Goal: Task Accomplishment & Management: Complete application form

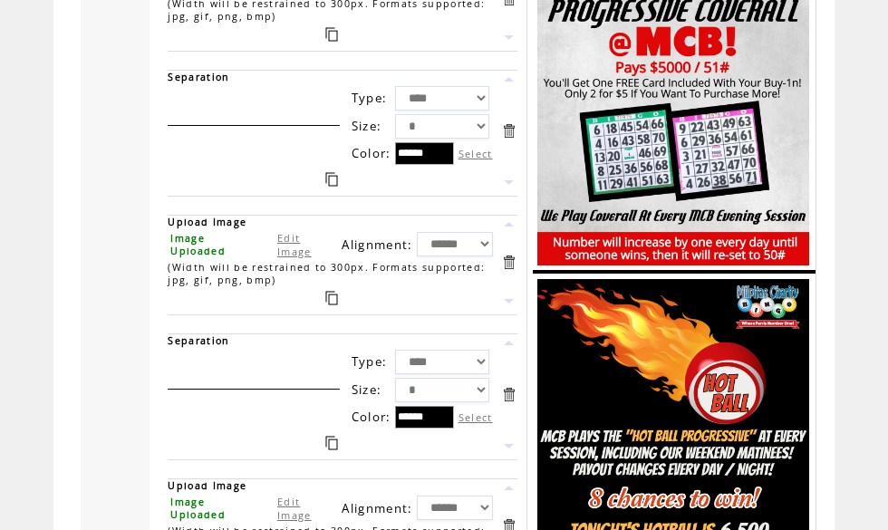
scroll to position [872, 0]
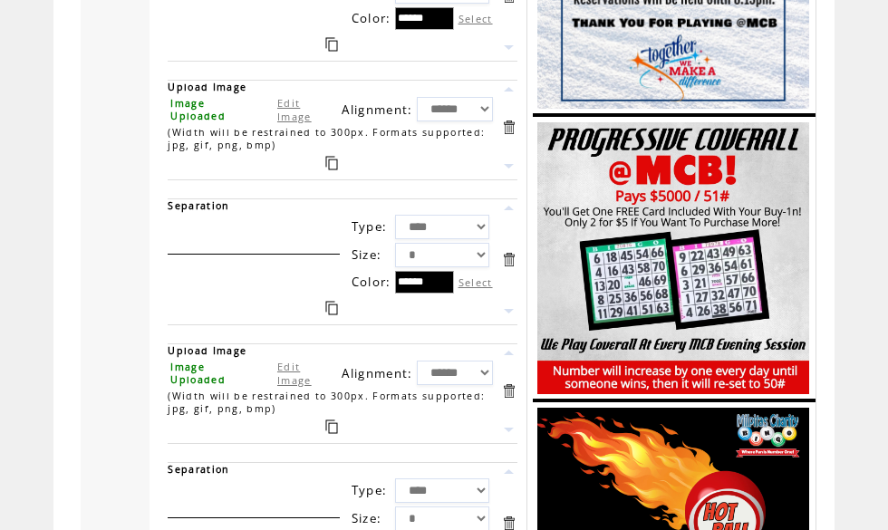
click at [736, 306] on img at bounding box center [674, 258] width 272 height 272
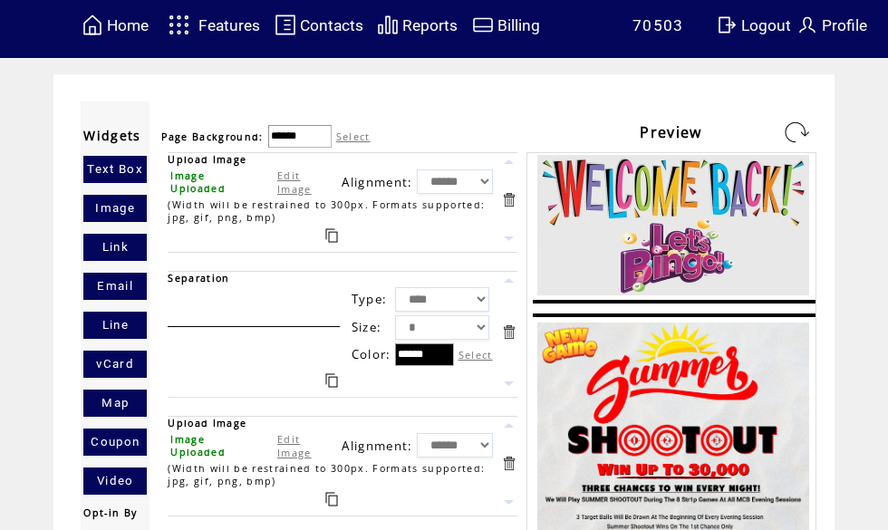
scroll to position [0, 0]
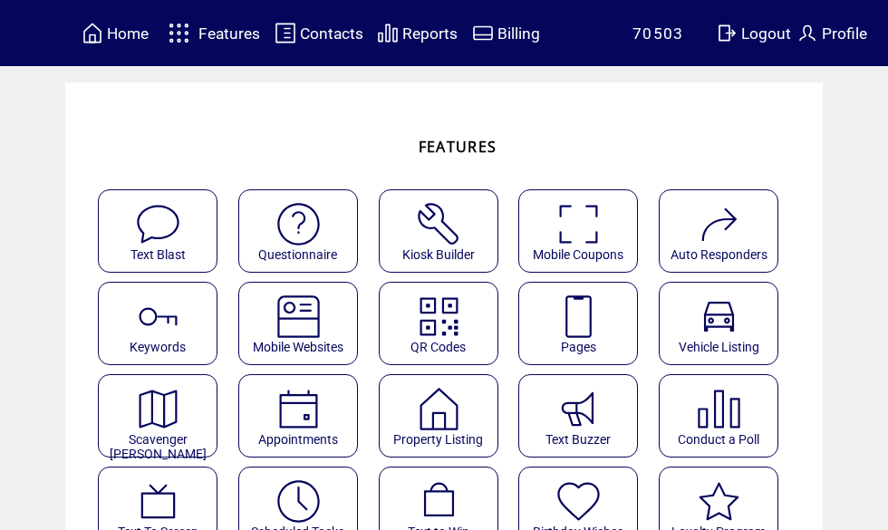
click at [597, 315] on img at bounding box center [579, 317] width 48 height 48
click at [587, 333] on img at bounding box center [579, 317] width 48 height 48
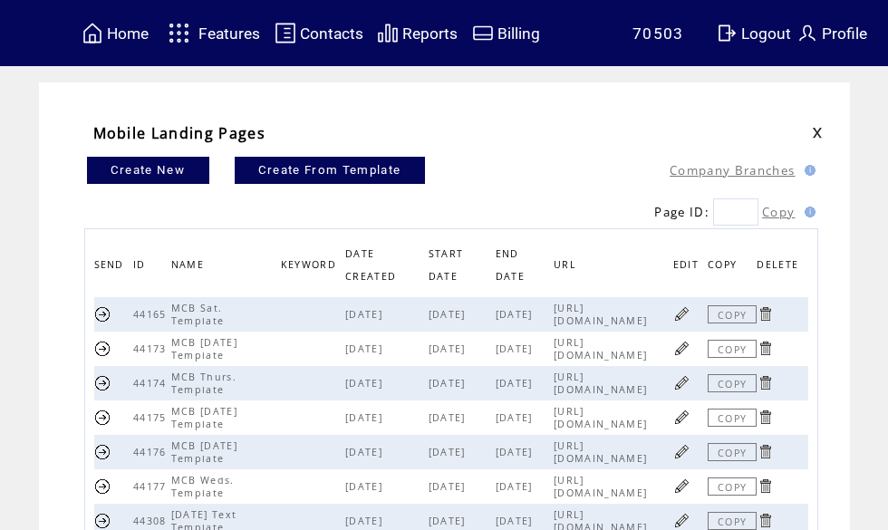
scroll to position [15, 0]
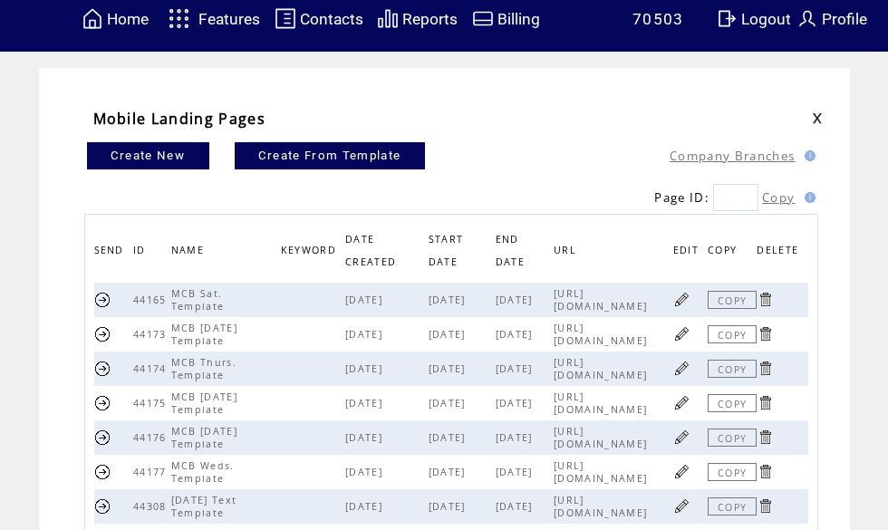
click at [683, 372] on link at bounding box center [682, 368] width 17 height 17
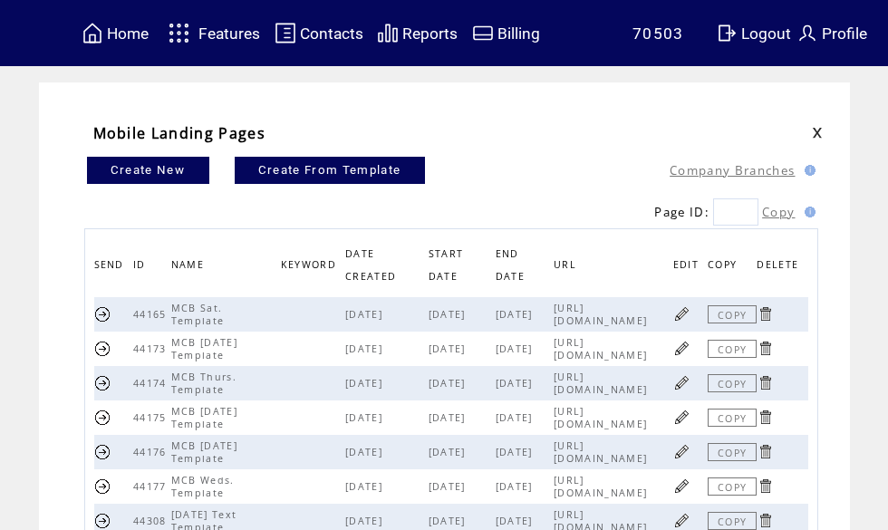
scroll to position [99, 0]
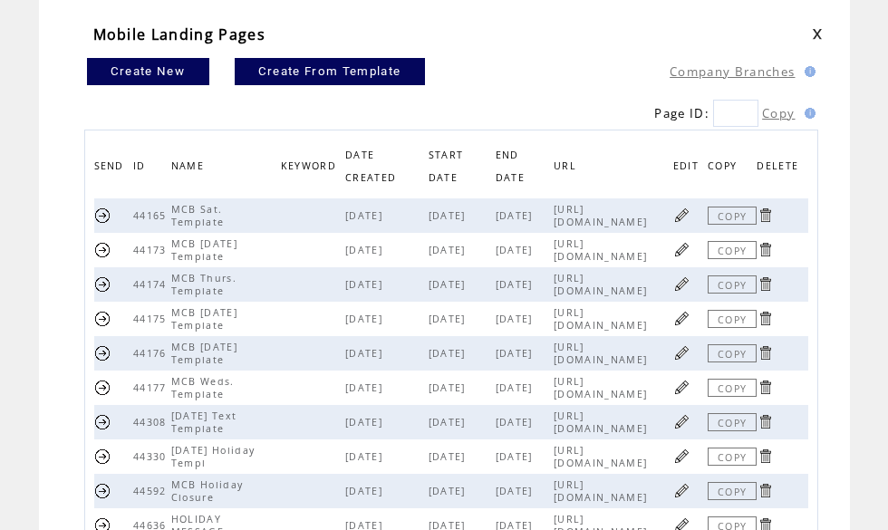
click at [681, 251] on link at bounding box center [682, 249] width 17 height 17
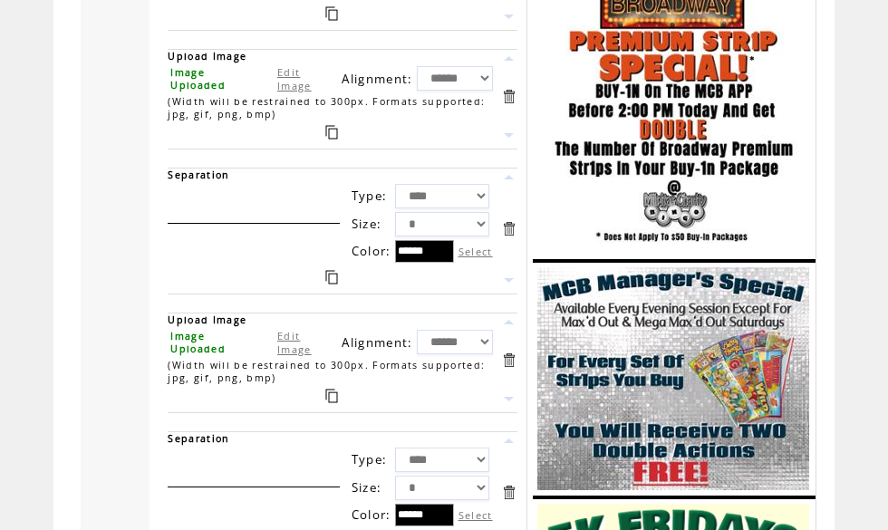
scroll to position [2219, 0]
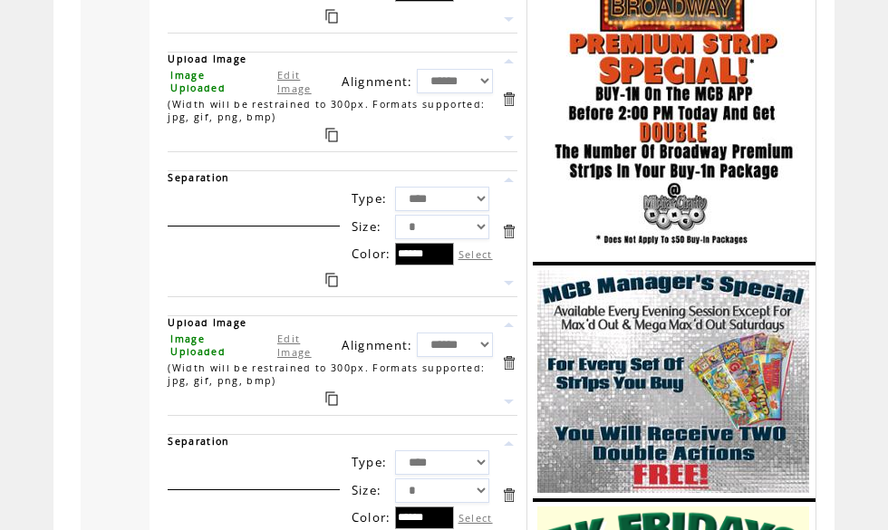
click at [516, 108] on link at bounding box center [508, 99] width 17 height 17
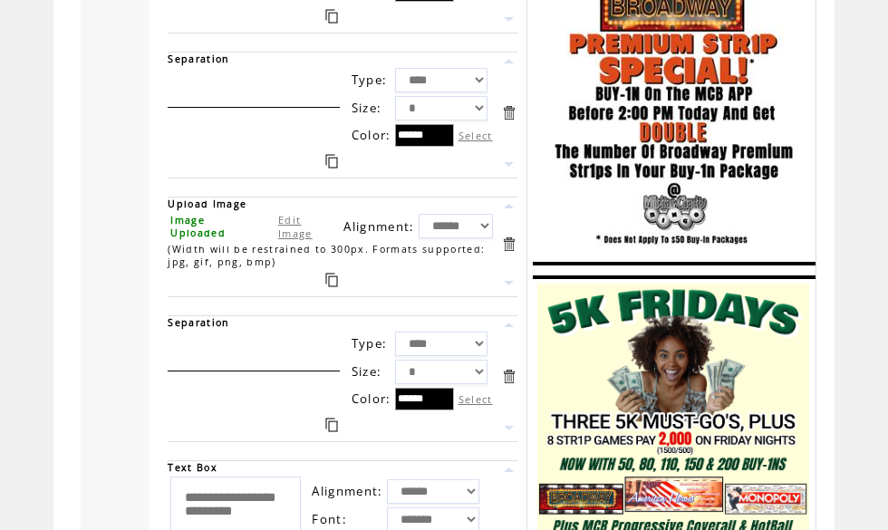
click at [511, 121] on link at bounding box center [508, 112] width 17 height 17
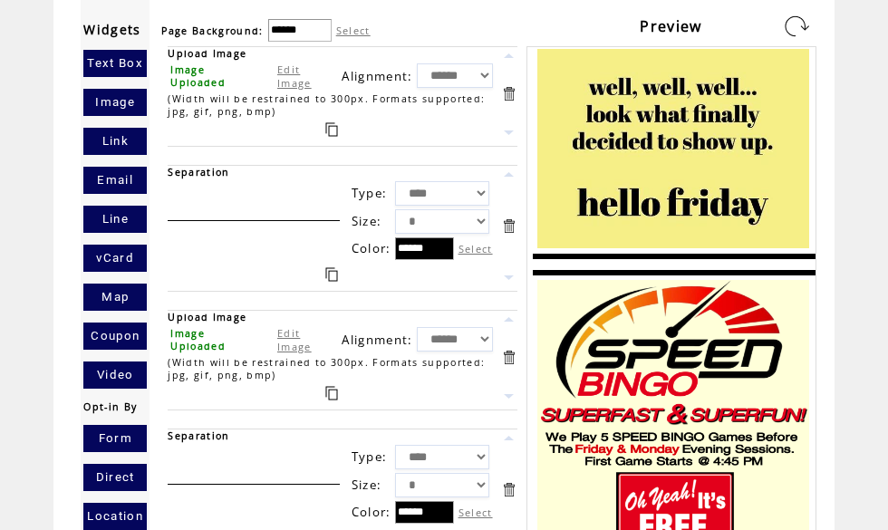
scroll to position [115, 0]
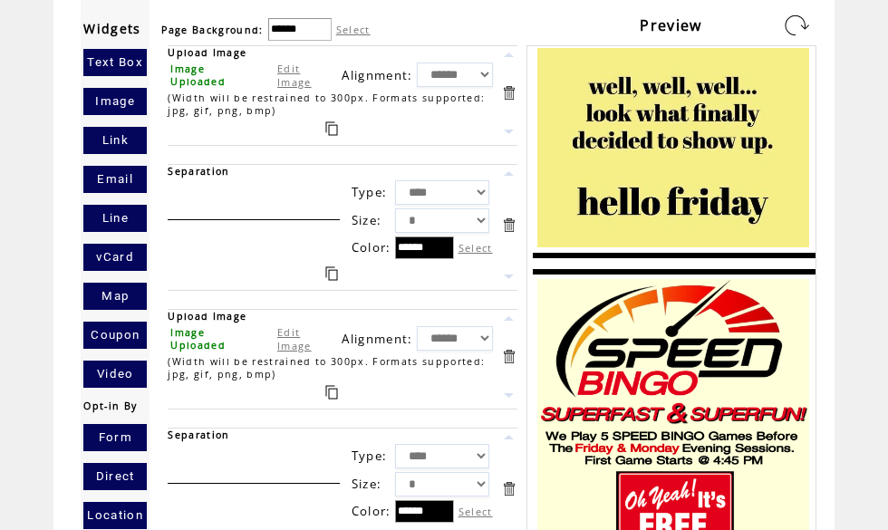
click at [293, 349] on link "Edit Image" at bounding box center [294, 338] width 34 height 27
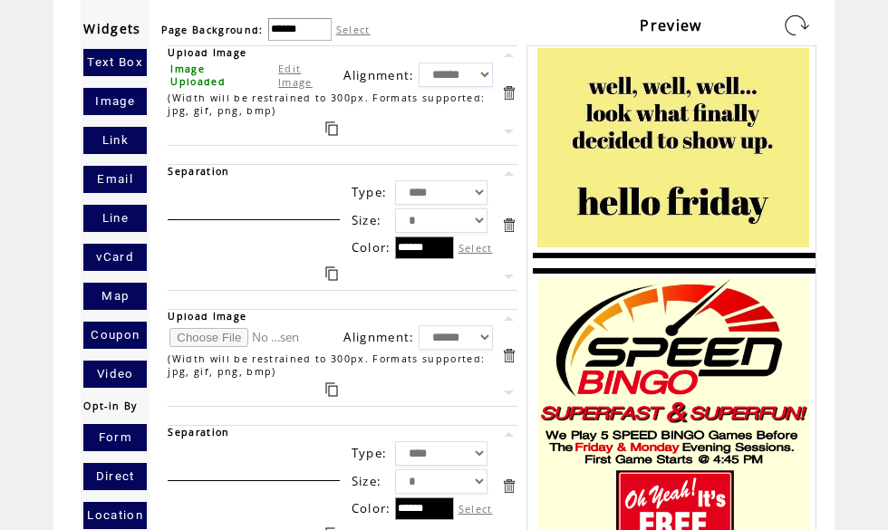
click at [199, 336] on td at bounding box center [254, 338] width 173 height 30
click at [200, 341] on input "file" at bounding box center [238, 337] width 136 height 19
type input "**********"
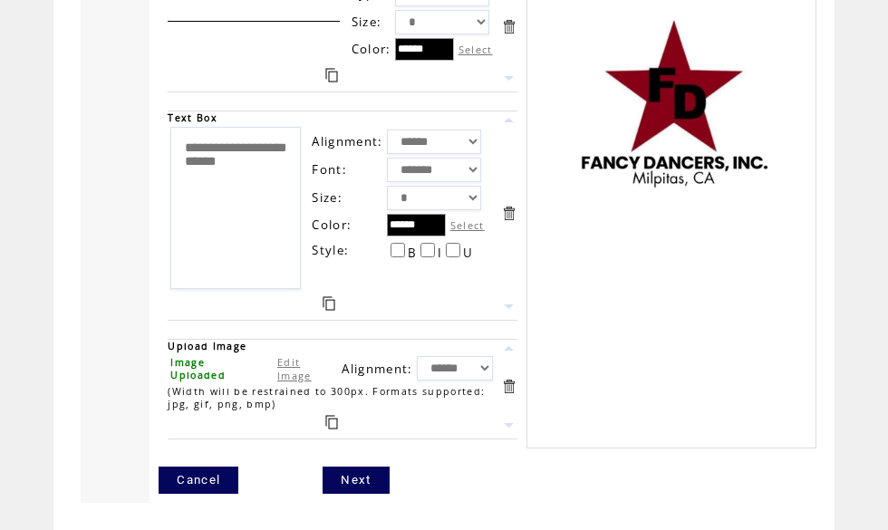
scroll to position [3062, 0]
click at [358, 471] on link "Next" at bounding box center [356, 480] width 66 height 27
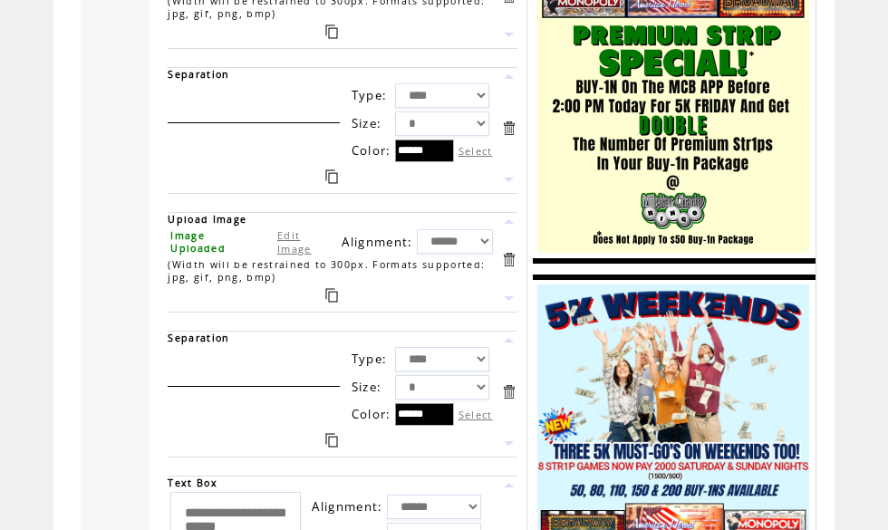
scroll to position [2581, 0]
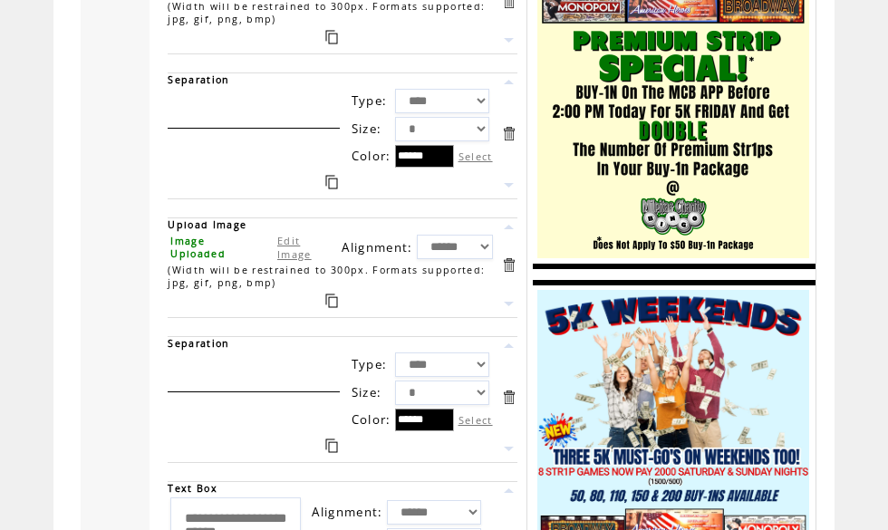
click at [517, 10] on link at bounding box center [508, 1] width 17 height 17
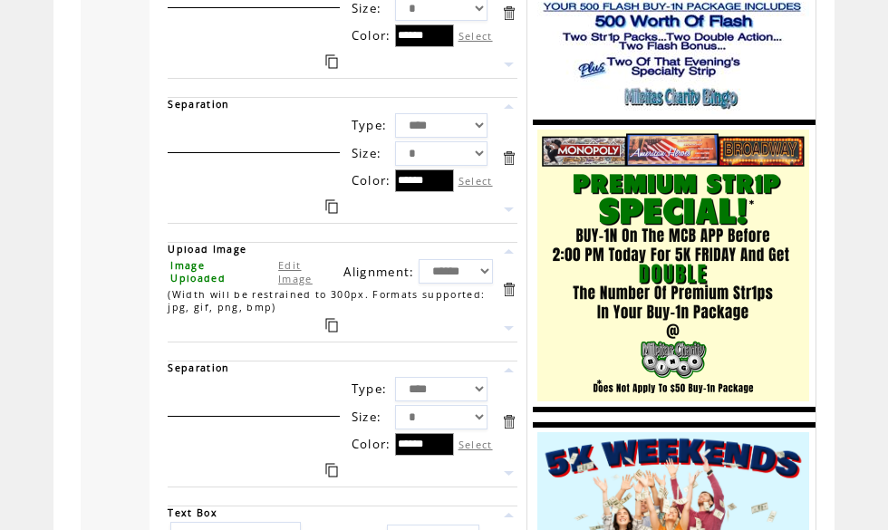
scroll to position [2439, 0]
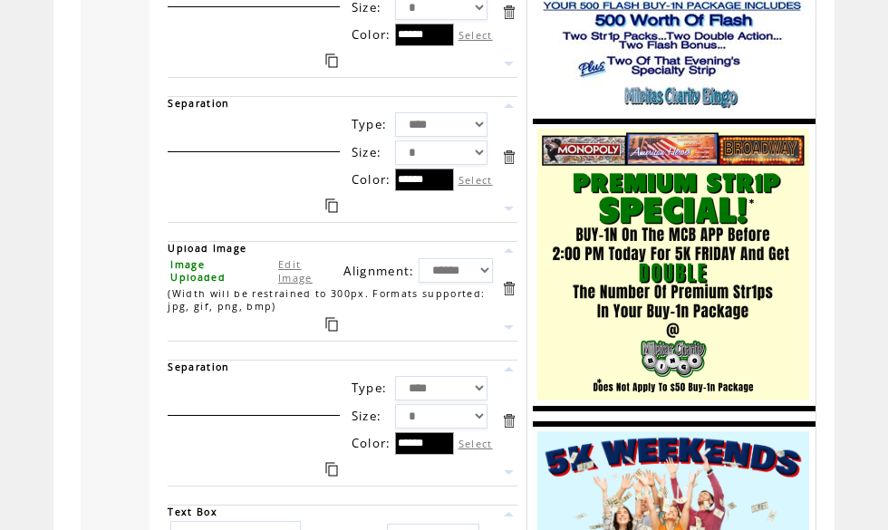
click at [512, 166] on link at bounding box center [508, 157] width 17 height 17
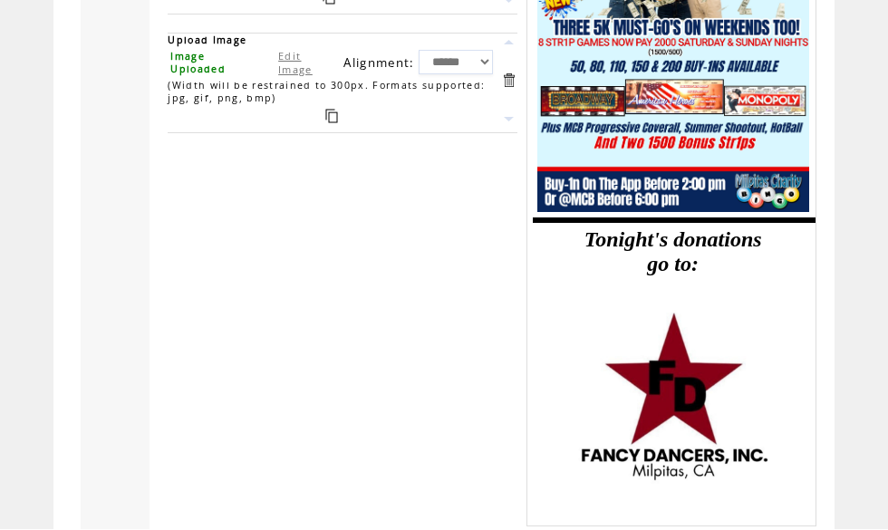
scroll to position [2993, 0]
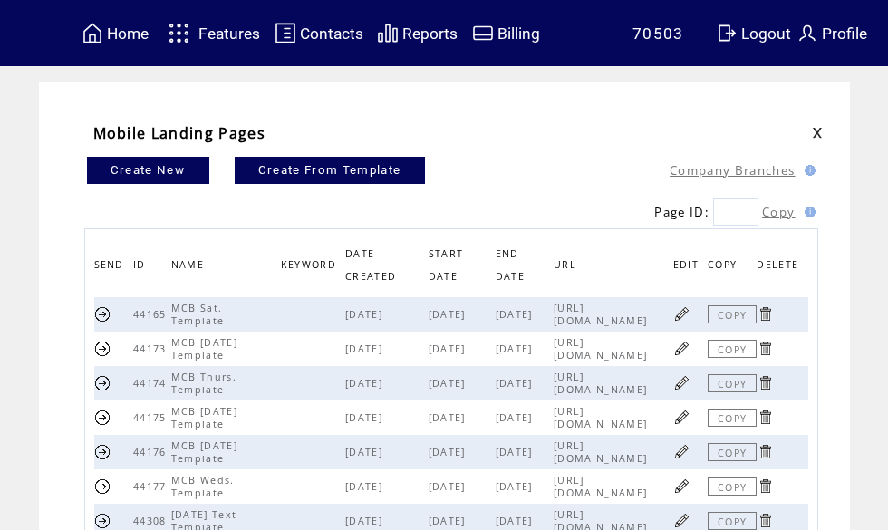
click at [686, 388] on link at bounding box center [682, 382] width 17 height 17
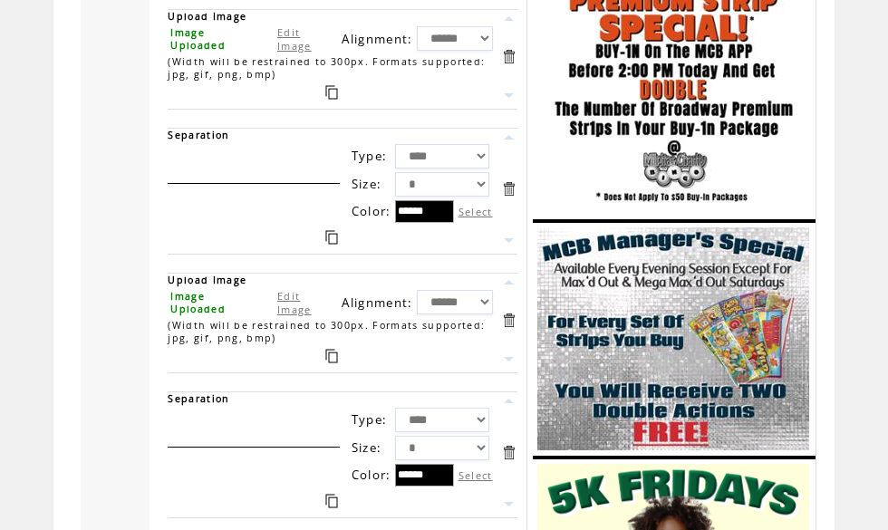
scroll to position [2252, 0]
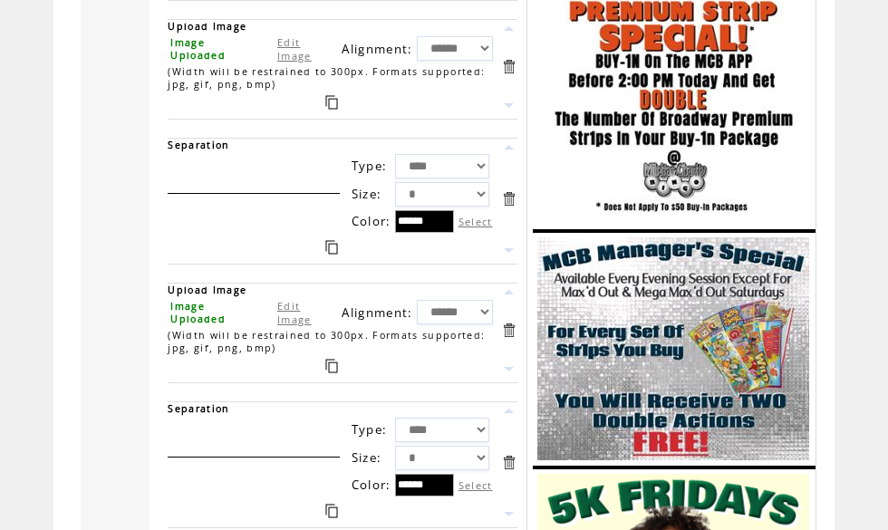
click at [512, 75] on link at bounding box center [508, 66] width 17 height 17
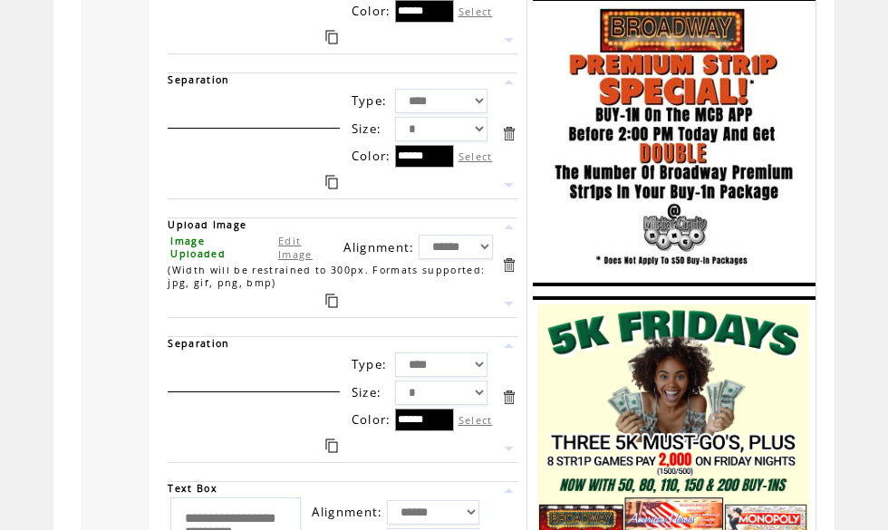
scroll to position [2199, 0]
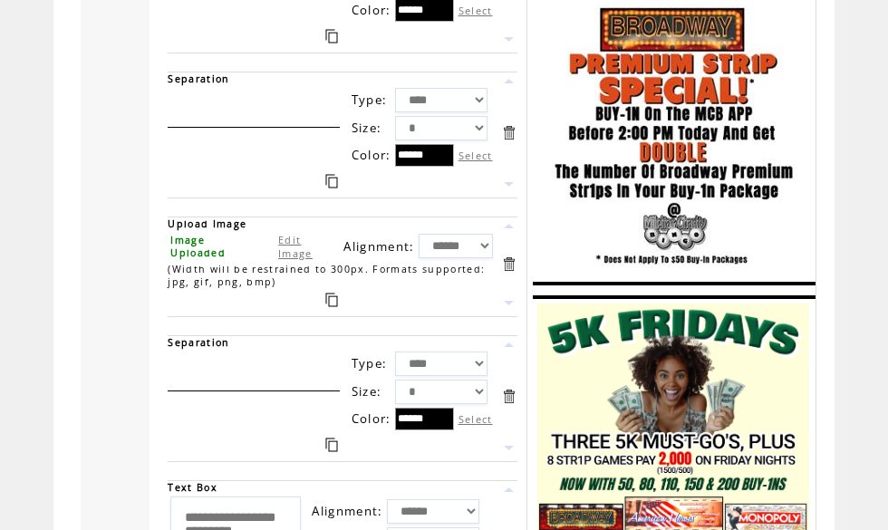
click at [512, 141] on link at bounding box center [508, 132] width 17 height 17
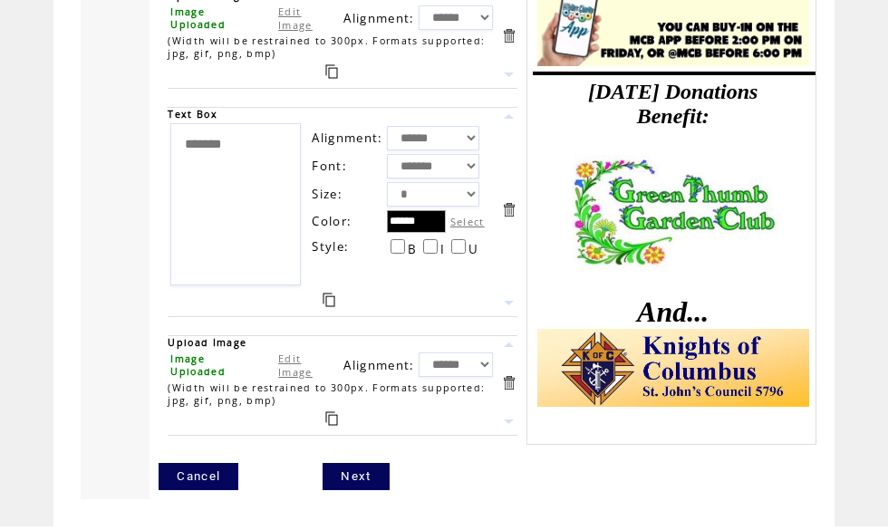
scroll to position [2789, 0]
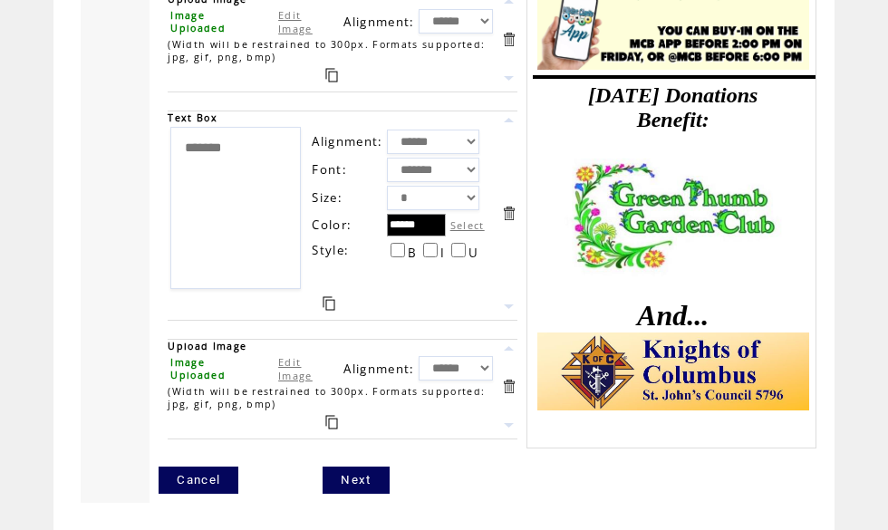
click at [364, 494] on link "Next" at bounding box center [356, 480] width 66 height 27
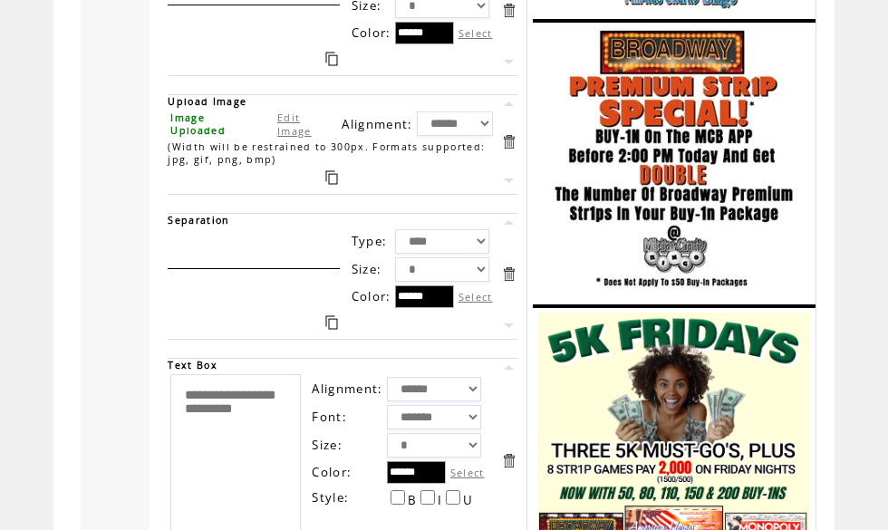
scroll to position [2176, 0]
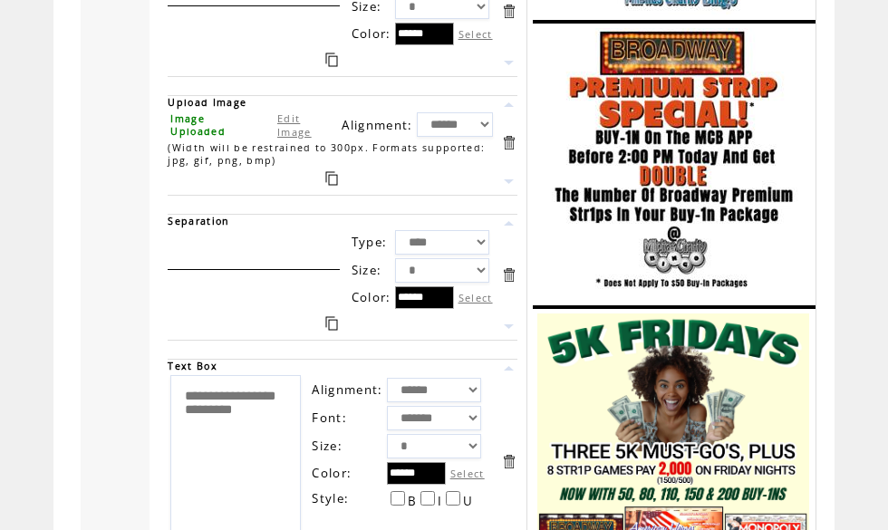
click at [285, 139] on link "Edit Image" at bounding box center [294, 125] width 34 height 27
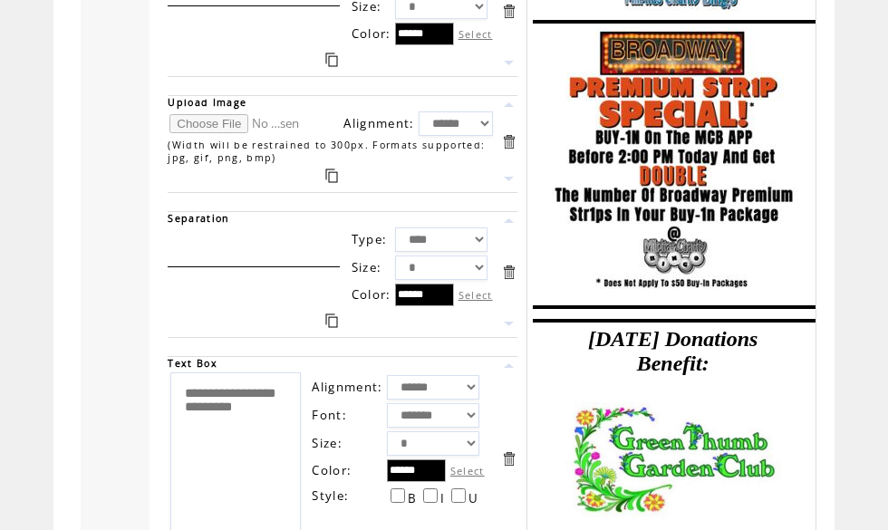
click at [197, 133] on input "file" at bounding box center [238, 123] width 136 height 19
type input "**********"
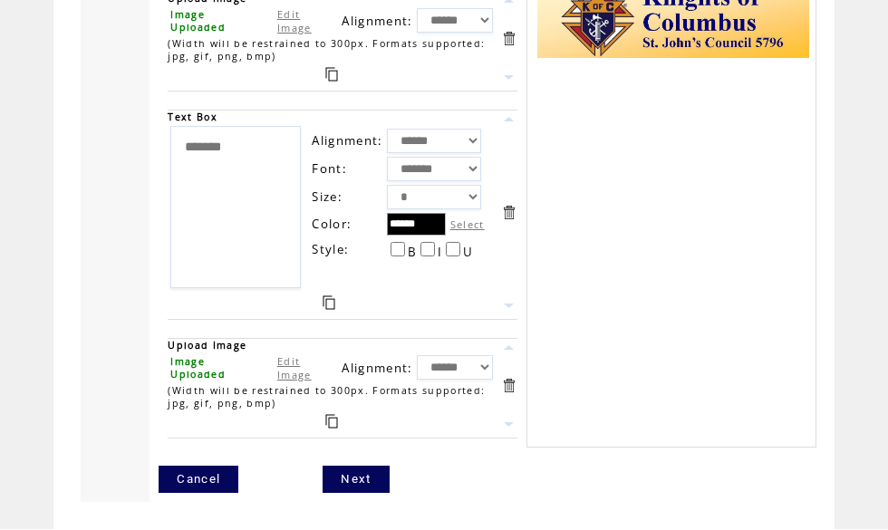
scroll to position [2789, 0]
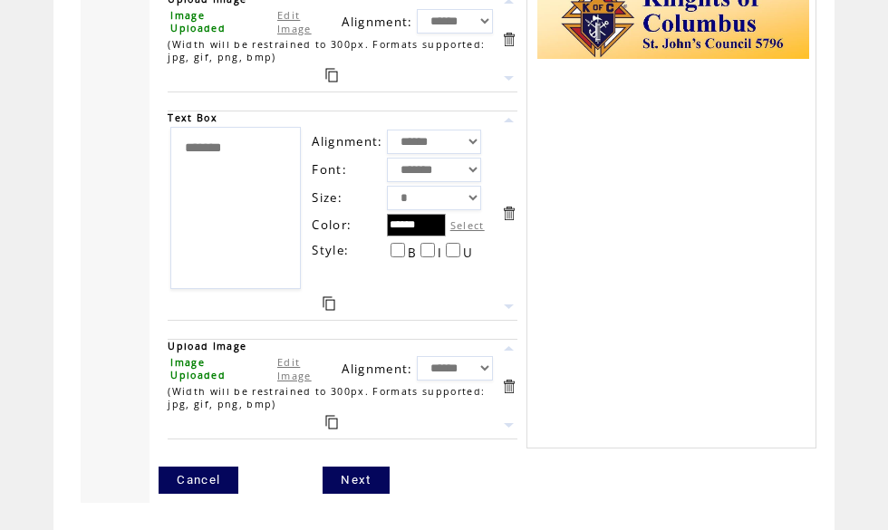
click at [357, 494] on link "Next" at bounding box center [356, 480] width 66 height 27
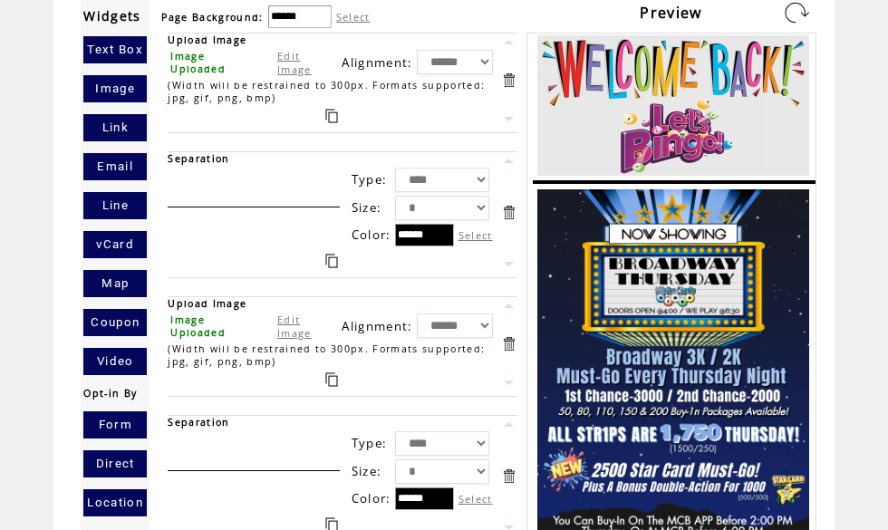
scroll to position [133, 0]
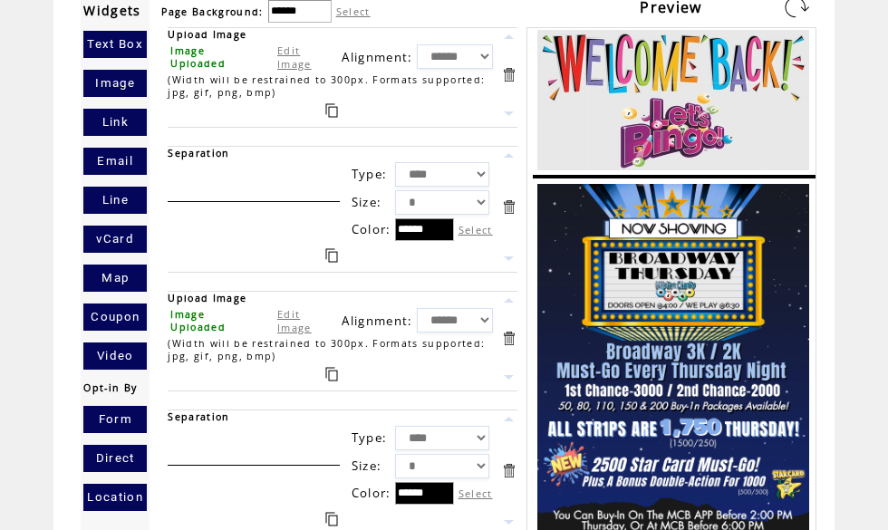
click at [295, 333] on link "Edit Image" at bounding box center [294, 320] width 34 height 27
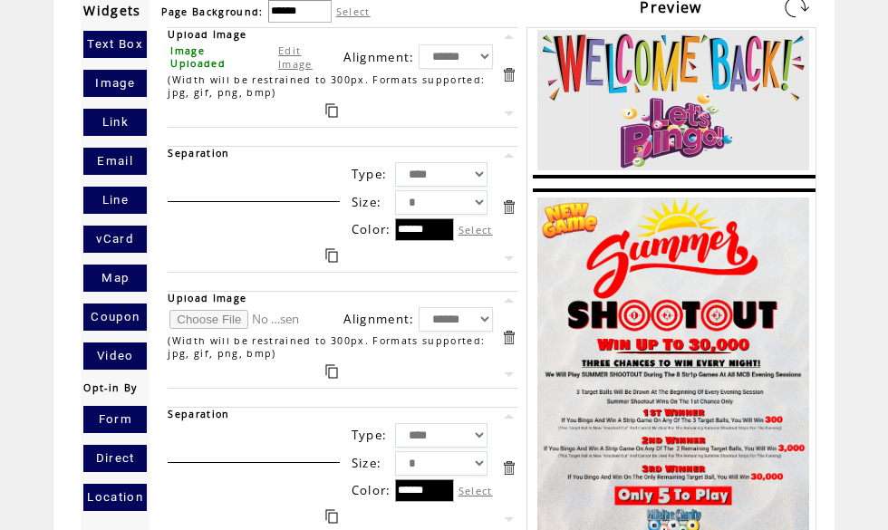
click at [204, 324] on input "file" at bounding box center [238, 319] width 136 height 19
type input "**********"
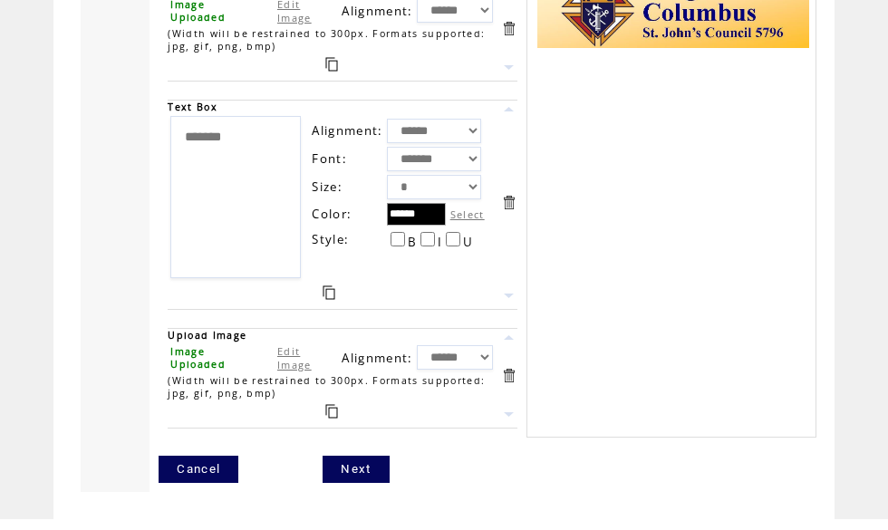
scroll to position [2873, 0]
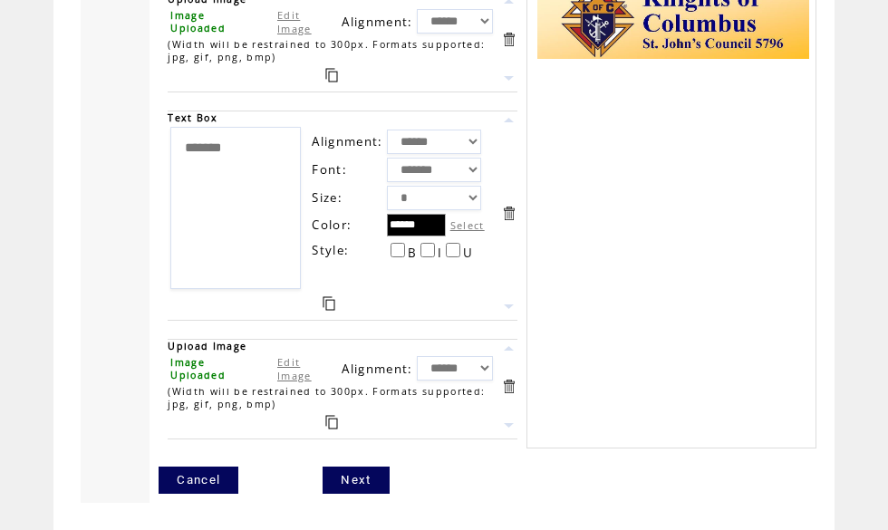
click at [363, 471] on link "Next" at bounding box center [356, 480] width 66 height 27
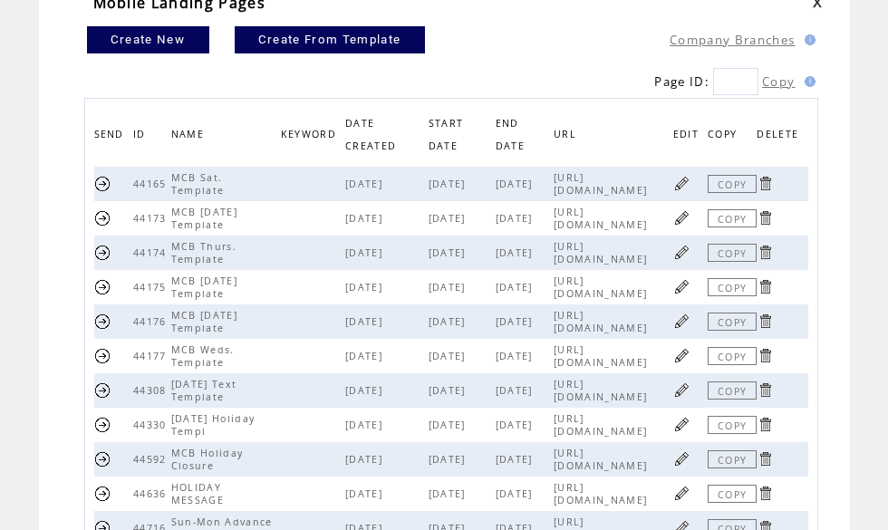
scroll to position [132, 0]
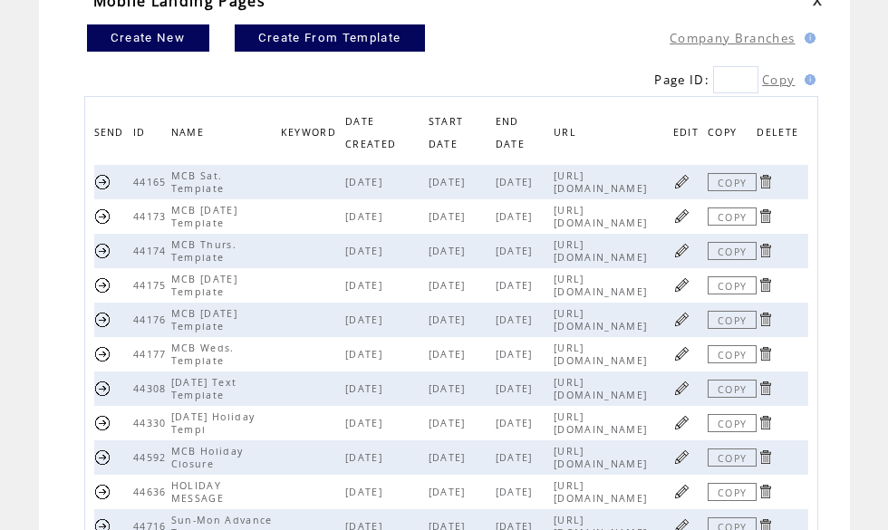
click at [685, 179] on link at bounding box center [682, 181] width 17 height 17
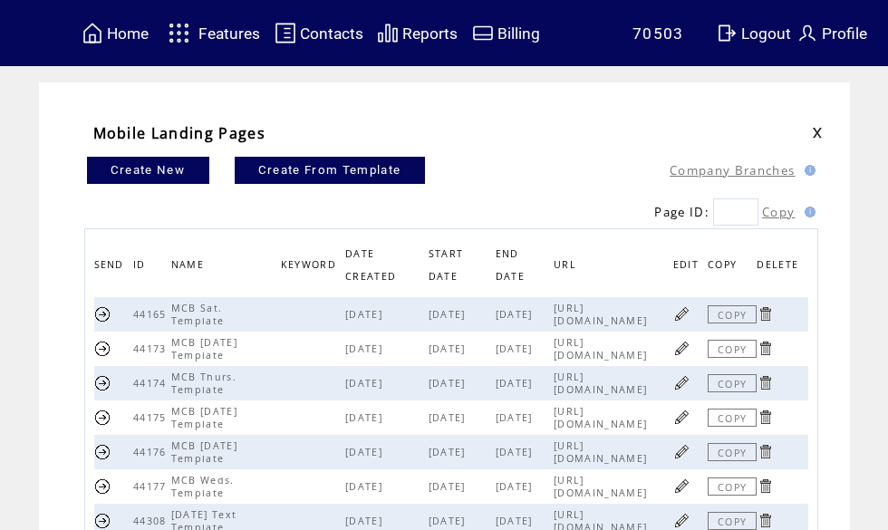
scroll to position [217, 0]
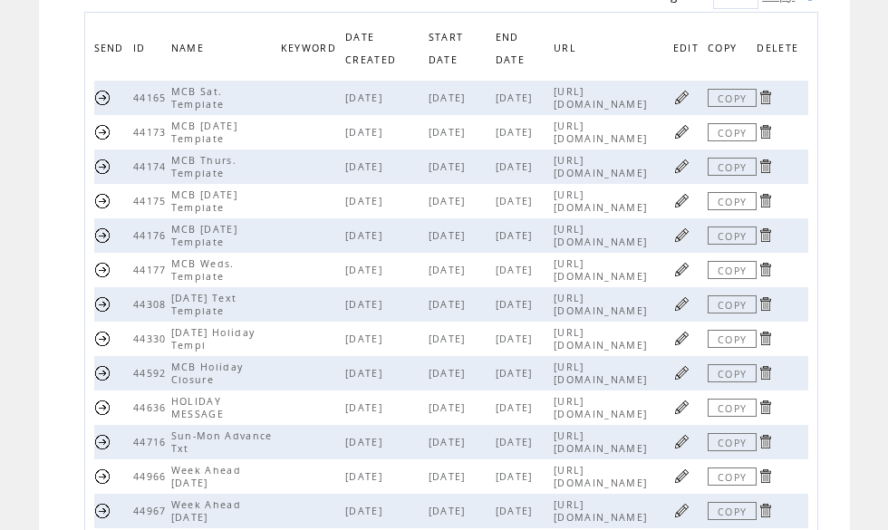
click at [689, 204] on link at bounding box center [682, 200] width 17 height 17
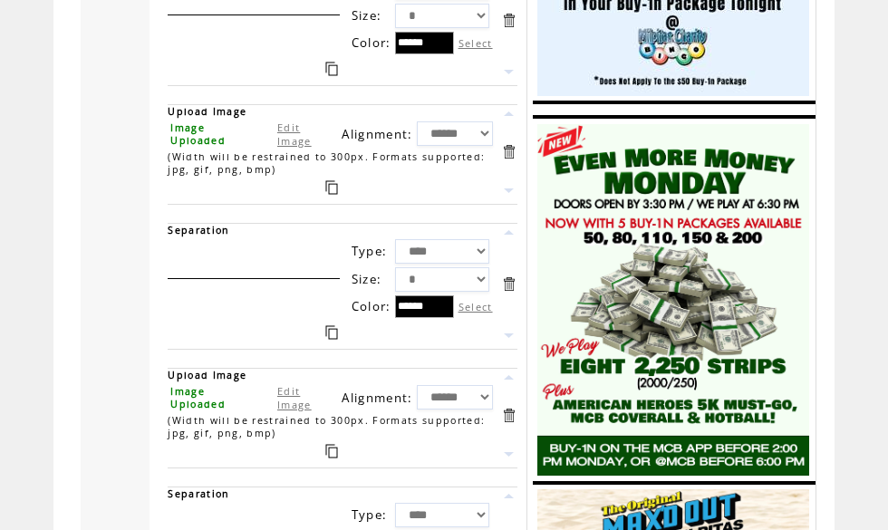
scroll to position [3449, 0]
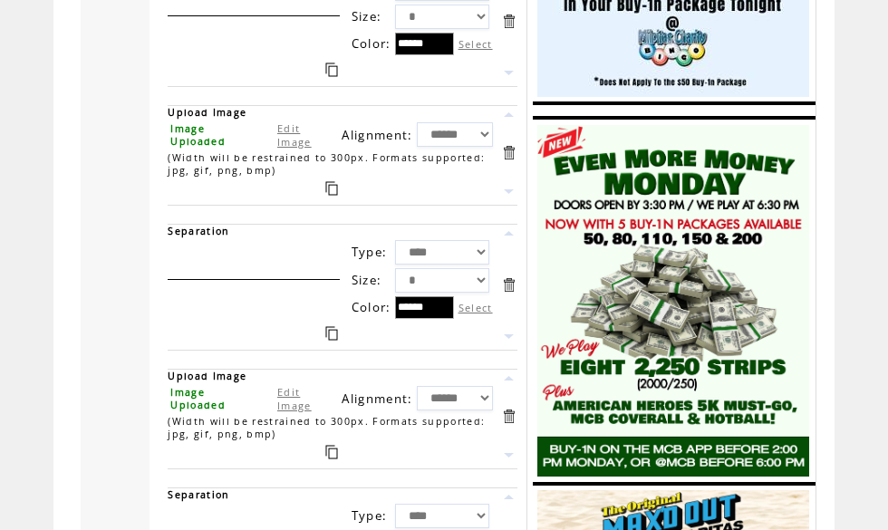
click at [516, 161] on link at bounding box center [508, 152] width 17 height 17
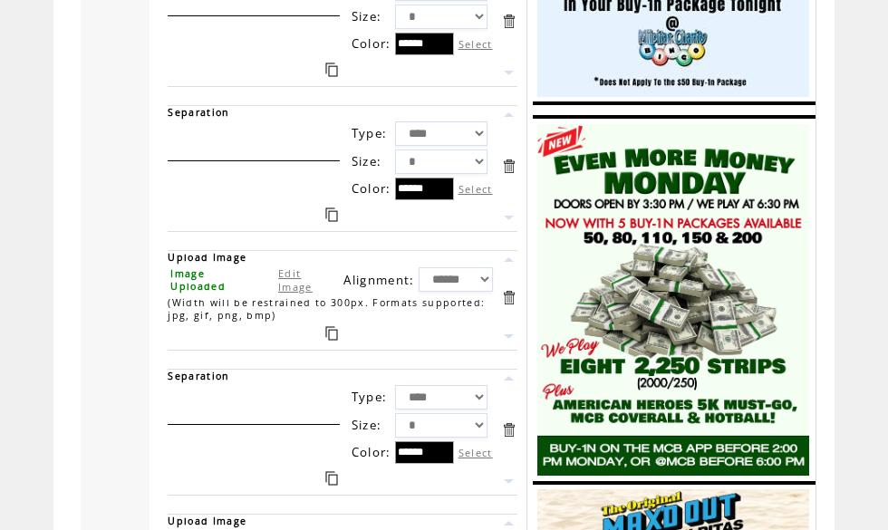
click at [518, 175] on link at bounding box center [508, 166] width 17 height 17
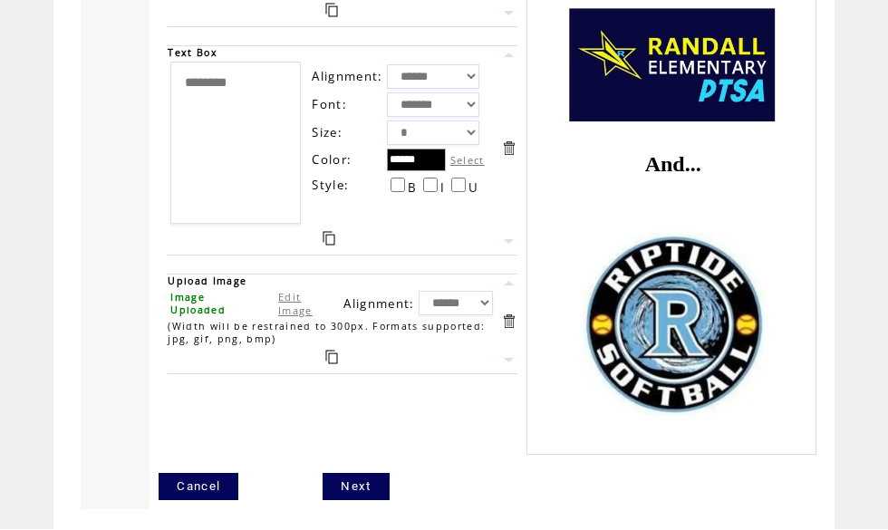
scroll to position [4383, 0]
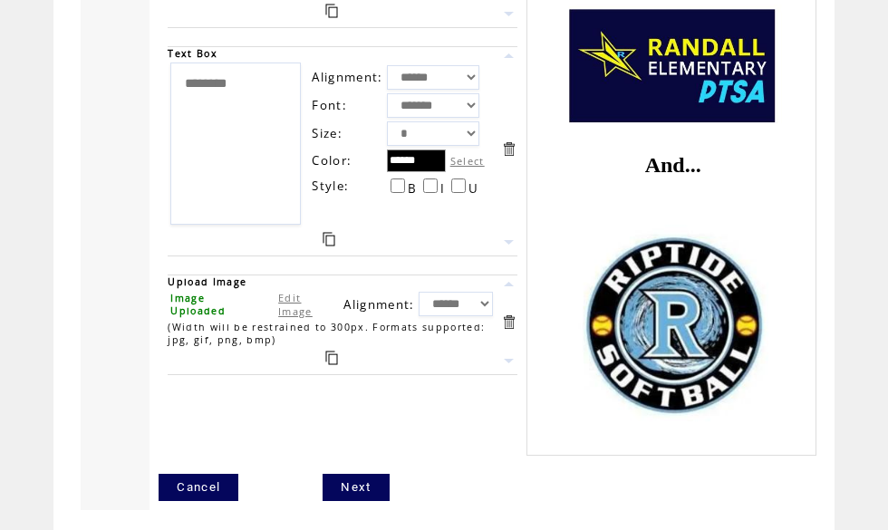
click at [352, 501] on link "Next" at bounding box center [356, 487] width 66 height 27
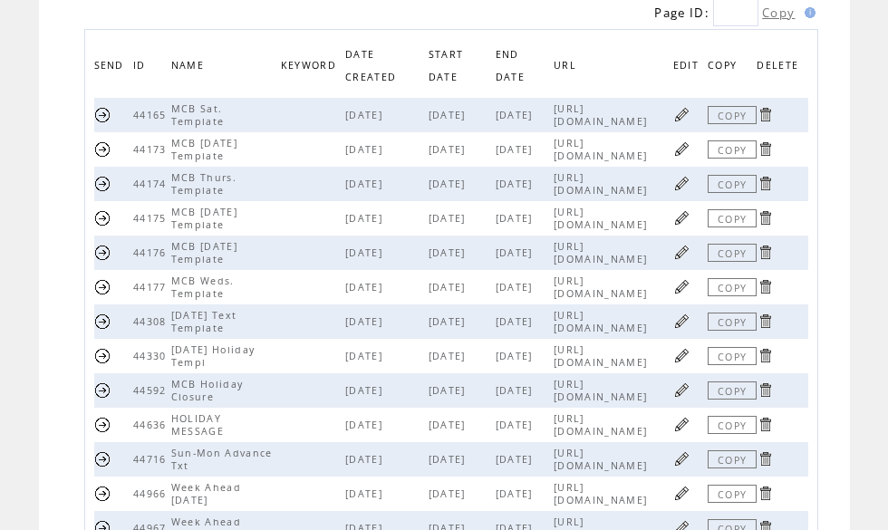
scroll to position [201, 0]
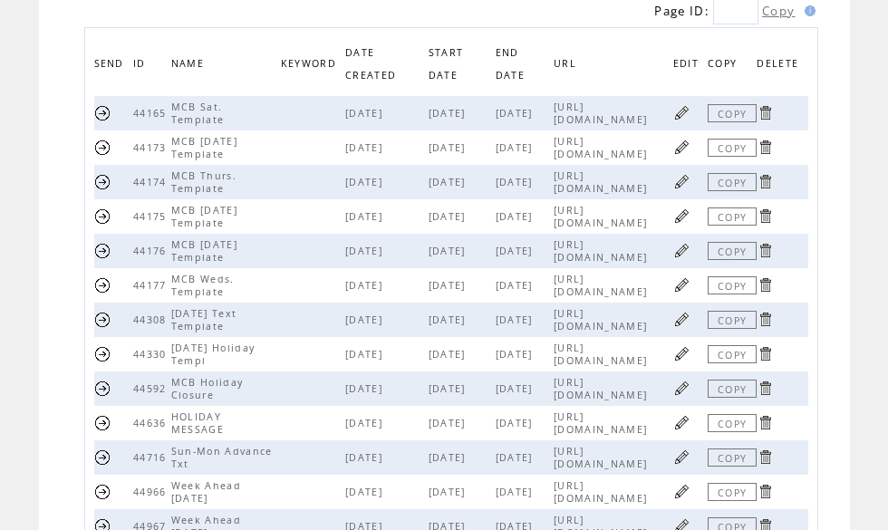
click at [684, 328] on link at bounding box center [682, 319] width 17 height 17
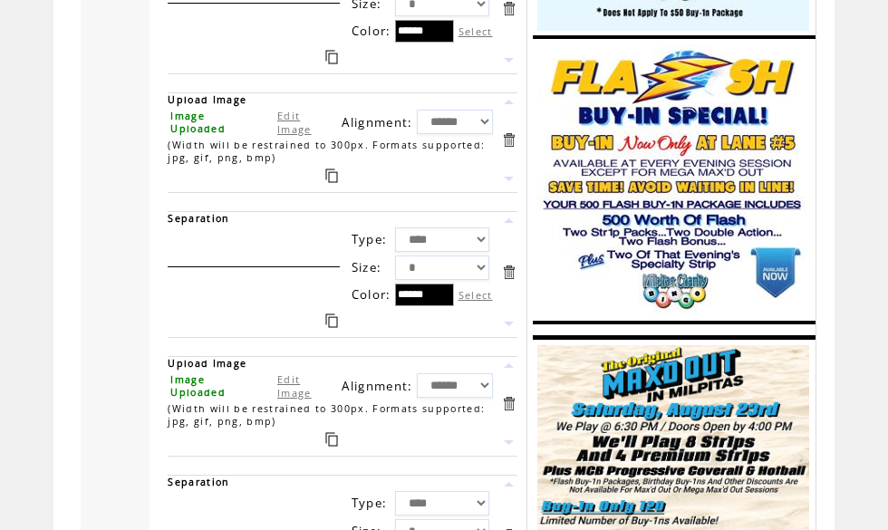
scroll to position [2418, 0]
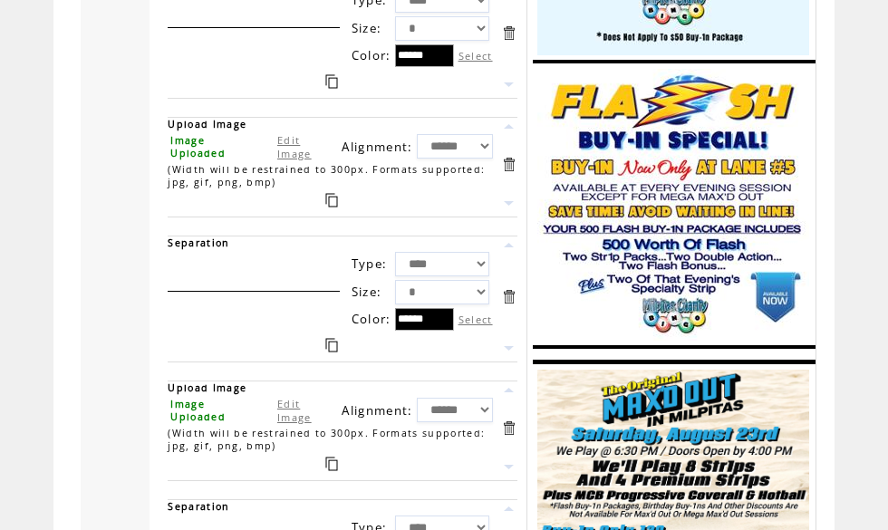
click at [514, 173] on link at bounding box center [508, 164] width 17 height 17
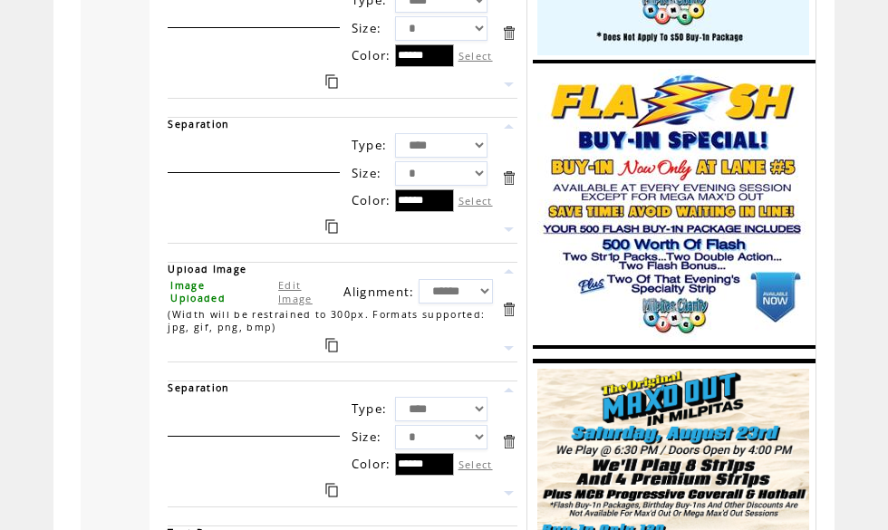
click at [510, 187] on link at bounding box center [508, 178] width 17 height 17
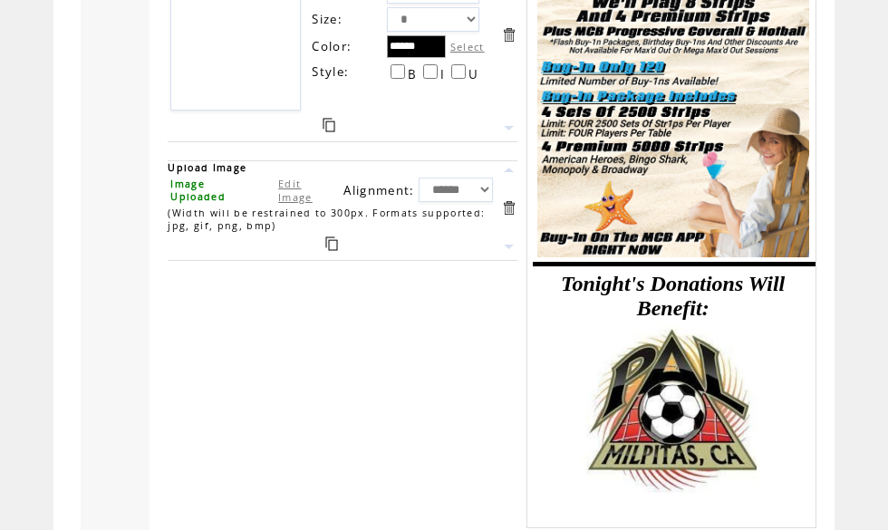
scroll to position [2867, 0]
